Goal: Transaction & Acquisition: Purchase product/service

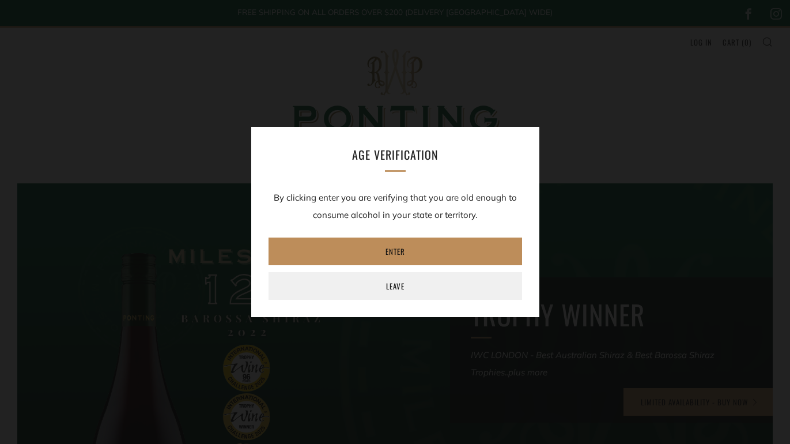
click at [421, 255] on link "Enter" at bounding box center [394, 251] width 253 height 28
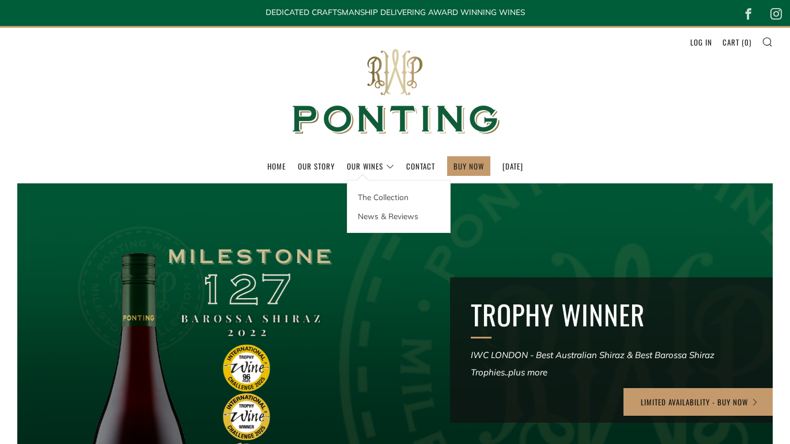
click at [348, 180] on div "The Collection News & Reviews" at bounding box center [399, 206] width 104 height 53
click at [349, 194] on link "The Collection" at bounding box center [398, 196] width 103 height 19
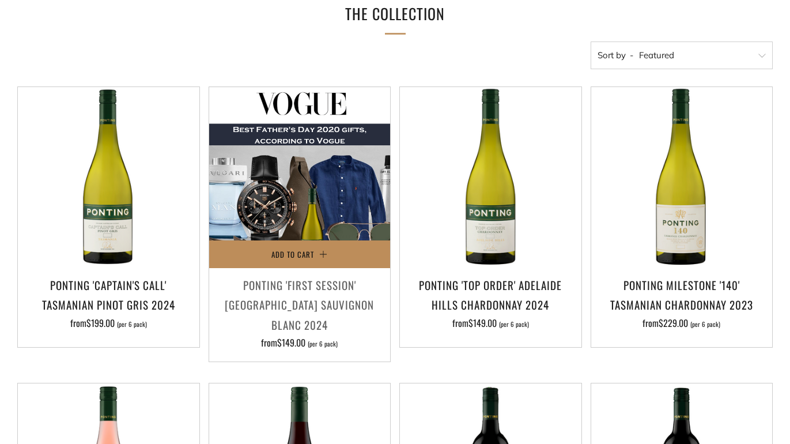
click at [319, 256] on button "Add to Cart" at bounding box center [299, 254] width 181 height 28
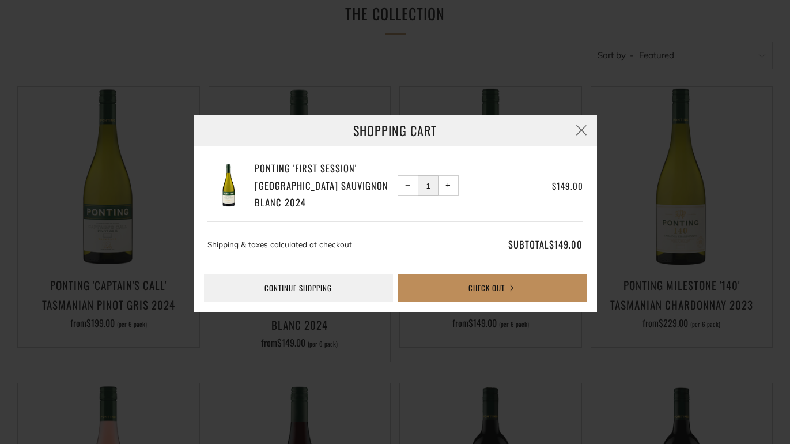
click at [483, 286] on button "Check Out" at bounding box center [491, 288] width 189 height 28
